Goal: Transaction & Acquisition: Obtain resource

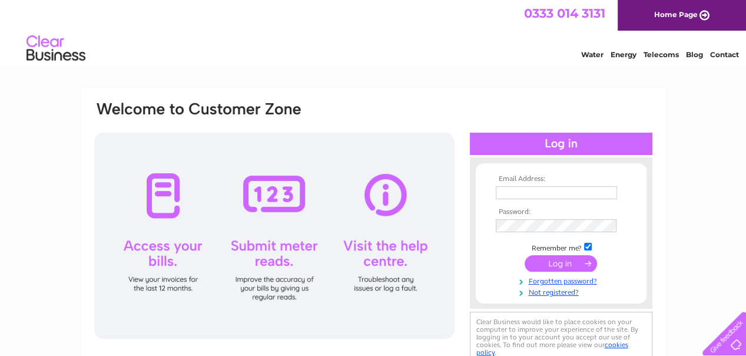
type input "tracey.carmichael@d2cs.com"
click at [548, 261] on input "submit" at bounding box center [561, 263] width 72 height 16
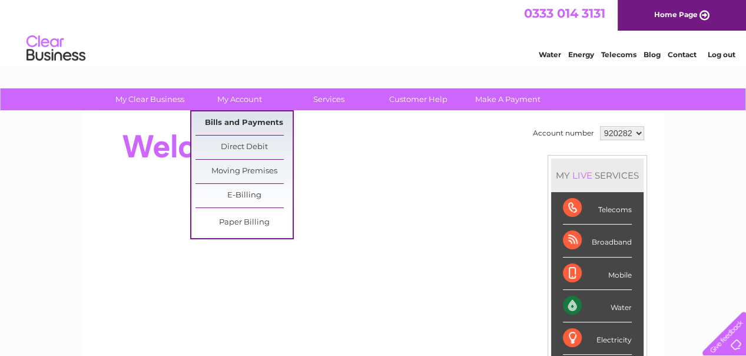
click at [233, 120] on link "Bills and Payments" at bounding box center [243, 123] width 97 height 24
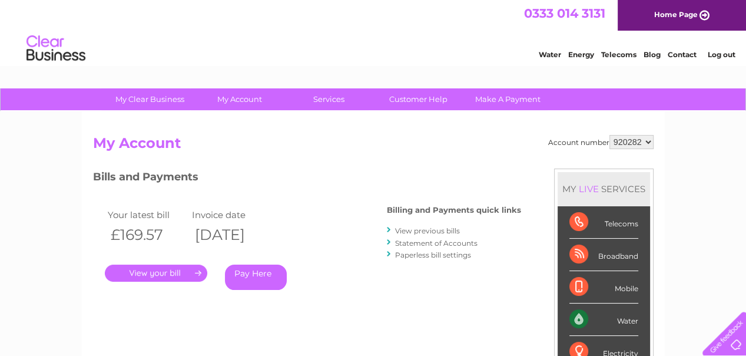
click at [164, 269] on link "." at bounding box center [156, 272] width 102 height 17
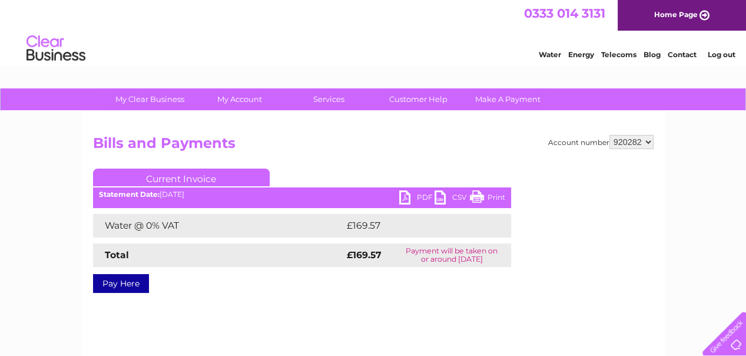
click at [416, 197] on link "PDF" at bounding box center [416, 198] width 35 height 17
